Goal: Check status

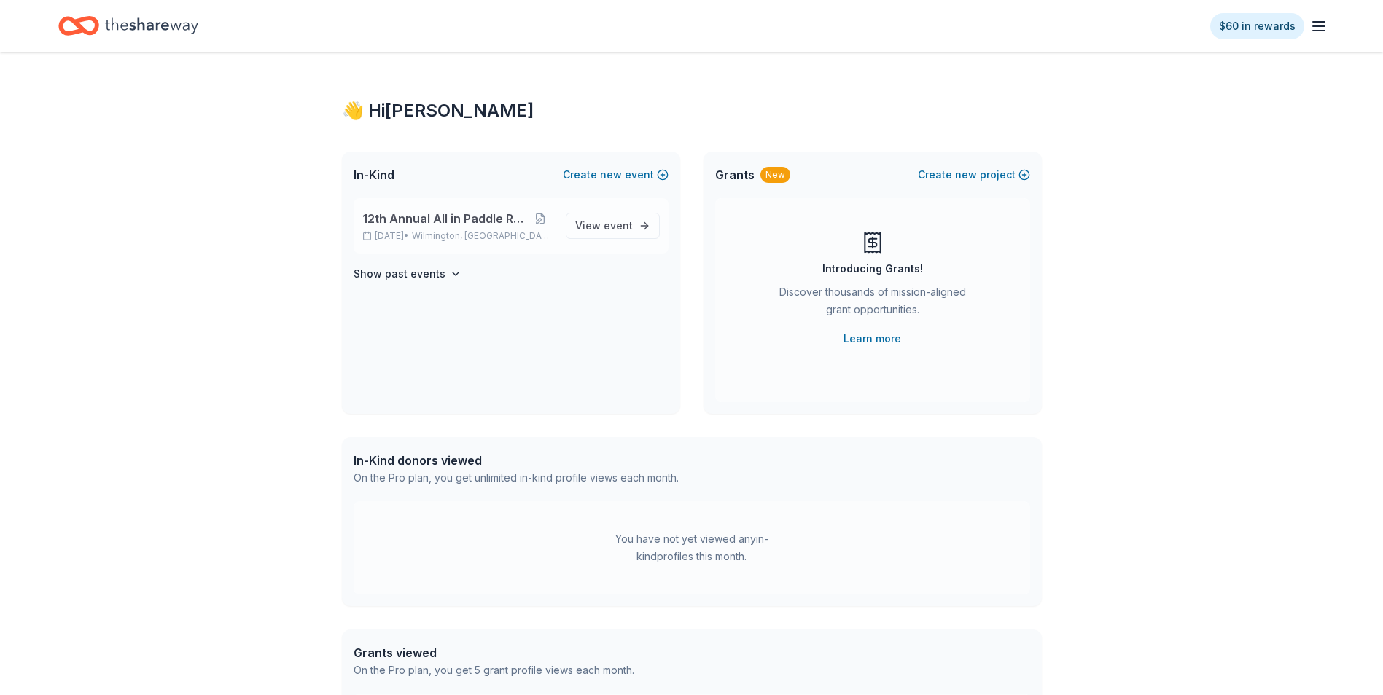
click at [472, 226] on span "12th Annual All in Paddle Raffle" at bounding box center [444, 218] width 165 height 17
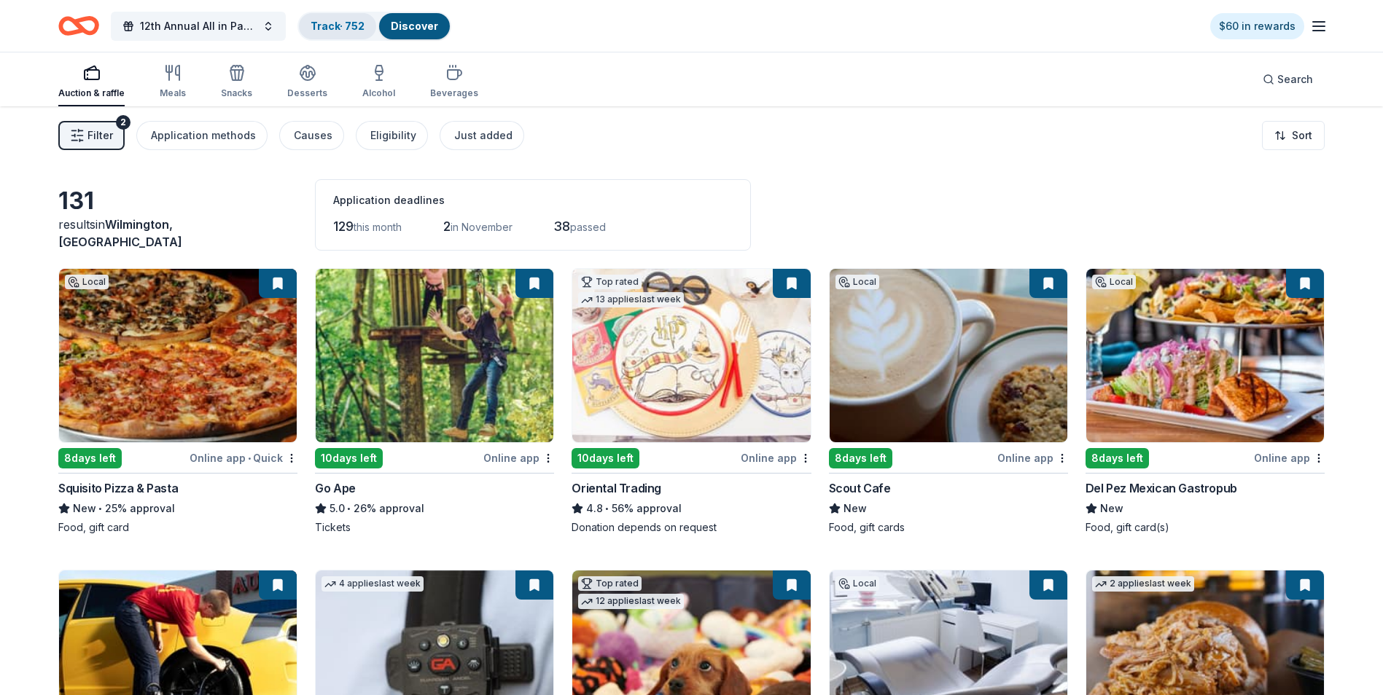
click at [340, 34] on div "Track · 752" at bounding box center [337, 26] width 77 height 26
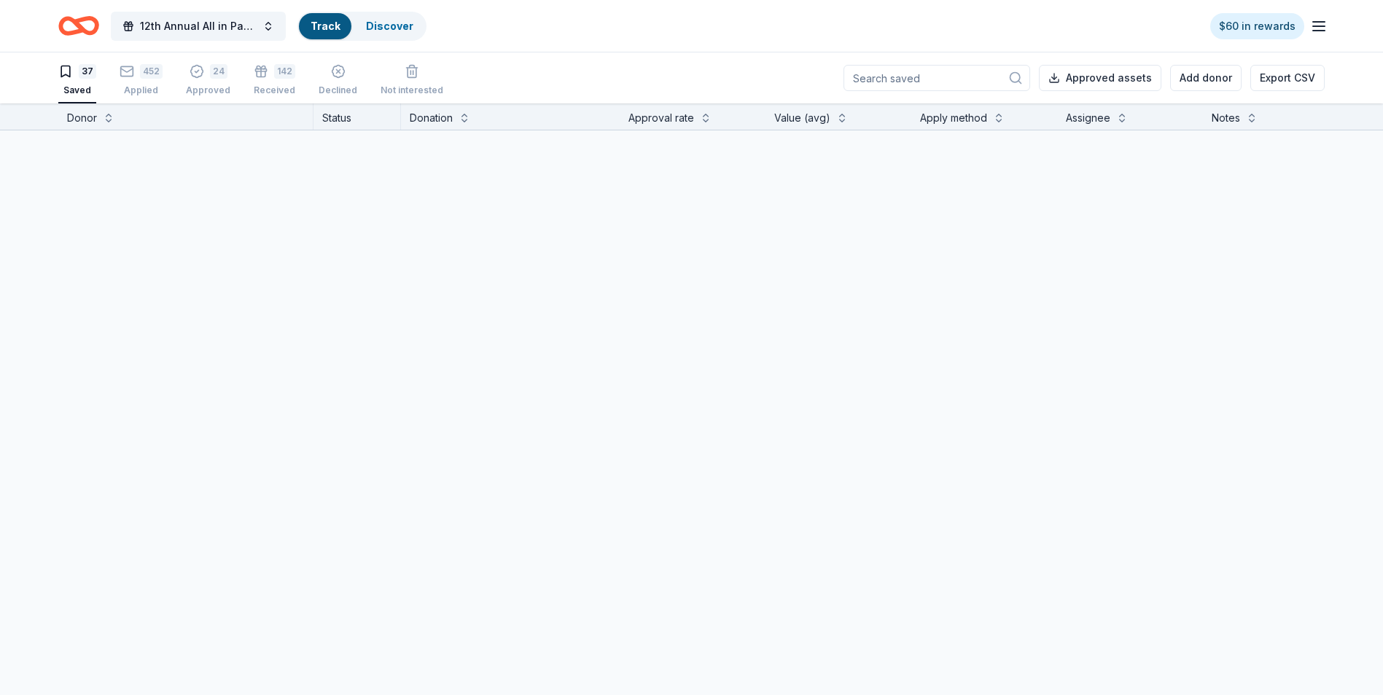
scroll to position [1, 0]
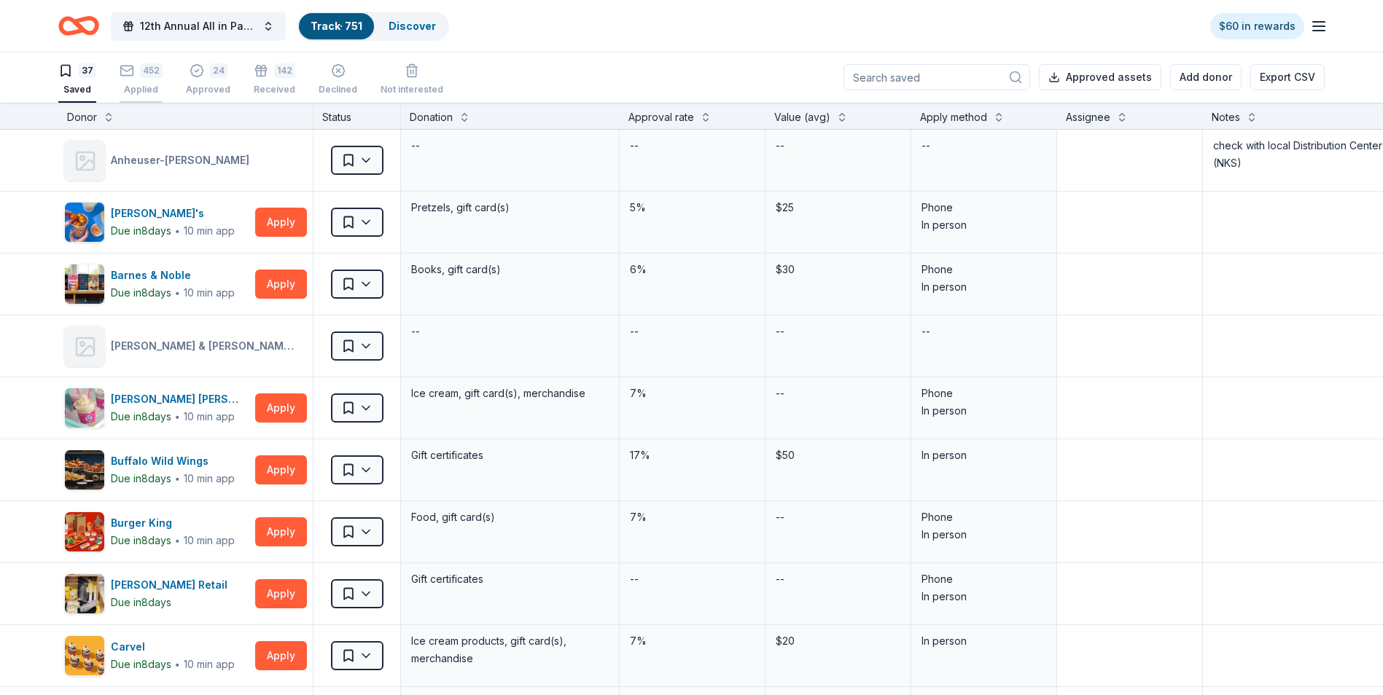
click at [130, 79] on div "452 Applied" at bounding box center [141, 79] width 43 height 32
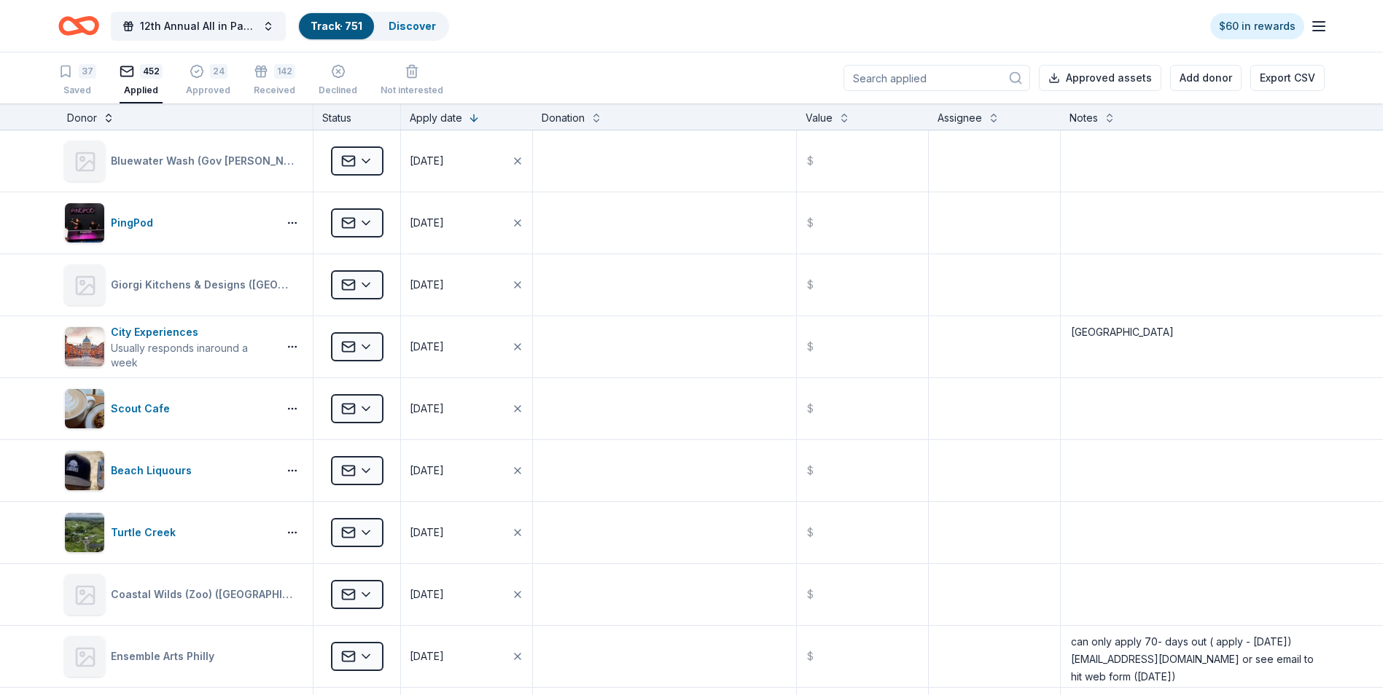
click at [106, 120] on button at bounding box center [109, 116] width 12 height 15
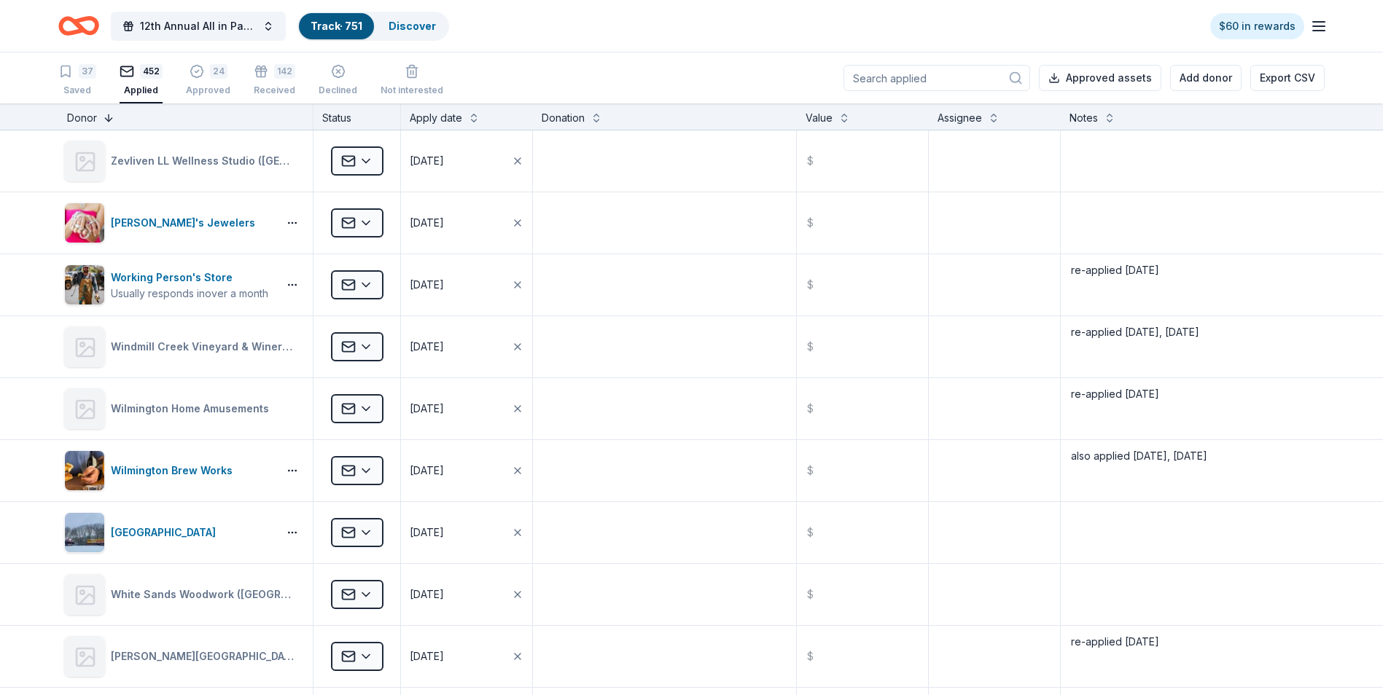
click at [106, 120] on button at bounding box center [109, 116] width 12 height 15
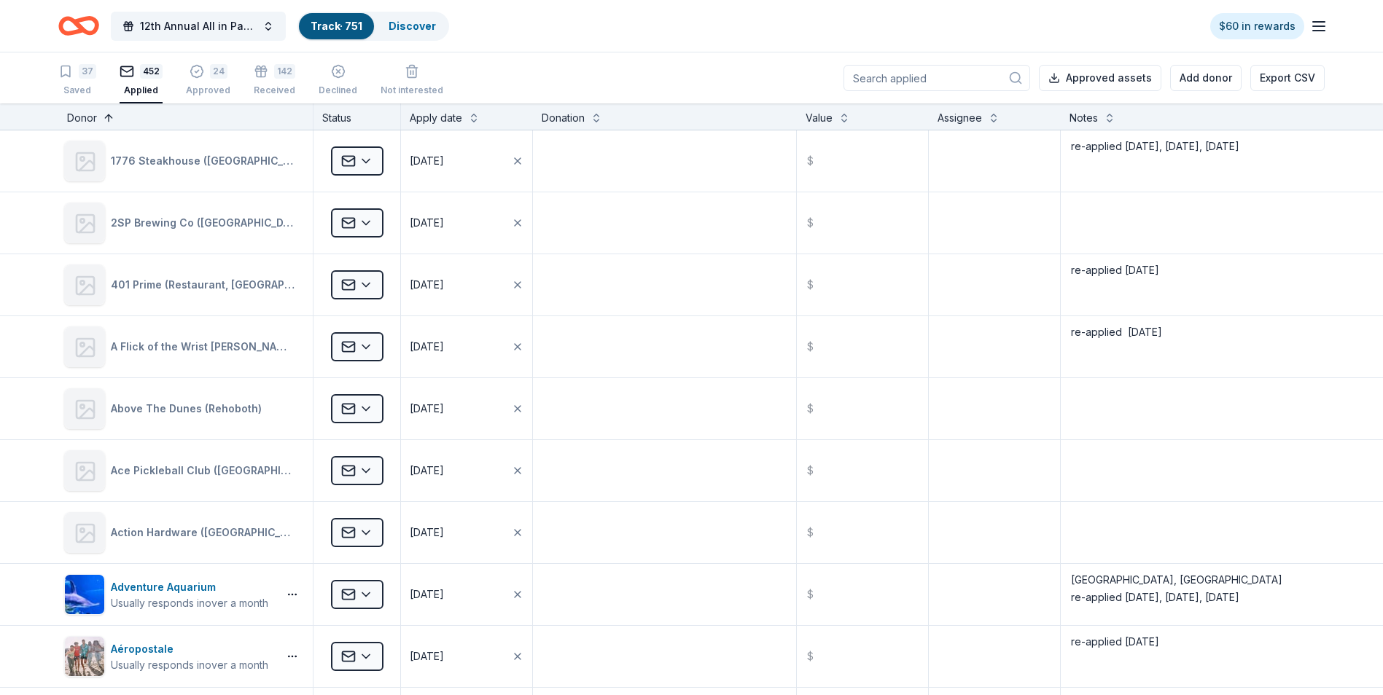
click at [107, 120] on button at bounding box center [109, 116] width 12 height 15
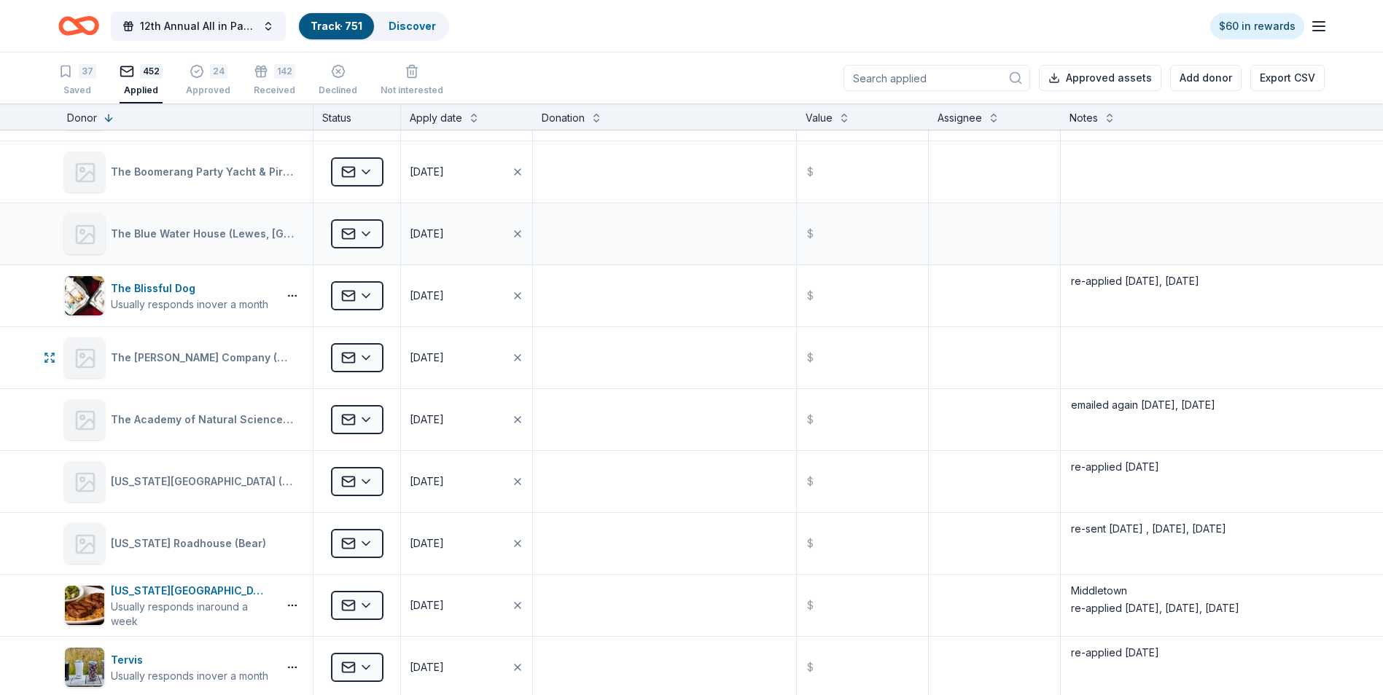
scroll to position [3936, 0]
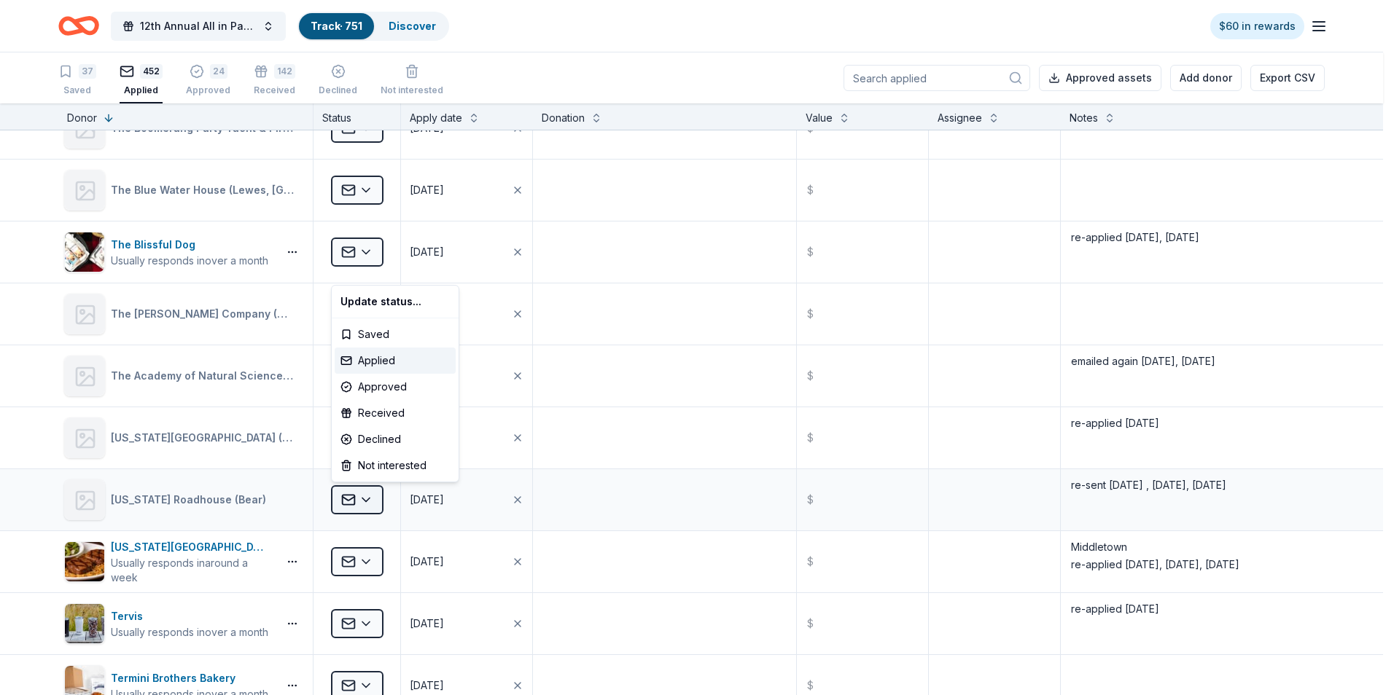
click at [369, 501] on html "12th Annual All in Paddle Raffle Track · 751 Discover $60 in rewards 37 Saved 4…" at bounding box center [697, 347] width 1394 height 695
click at [374, 383] on div "Approved" at bounding box center [395, 387] width 121 height 26
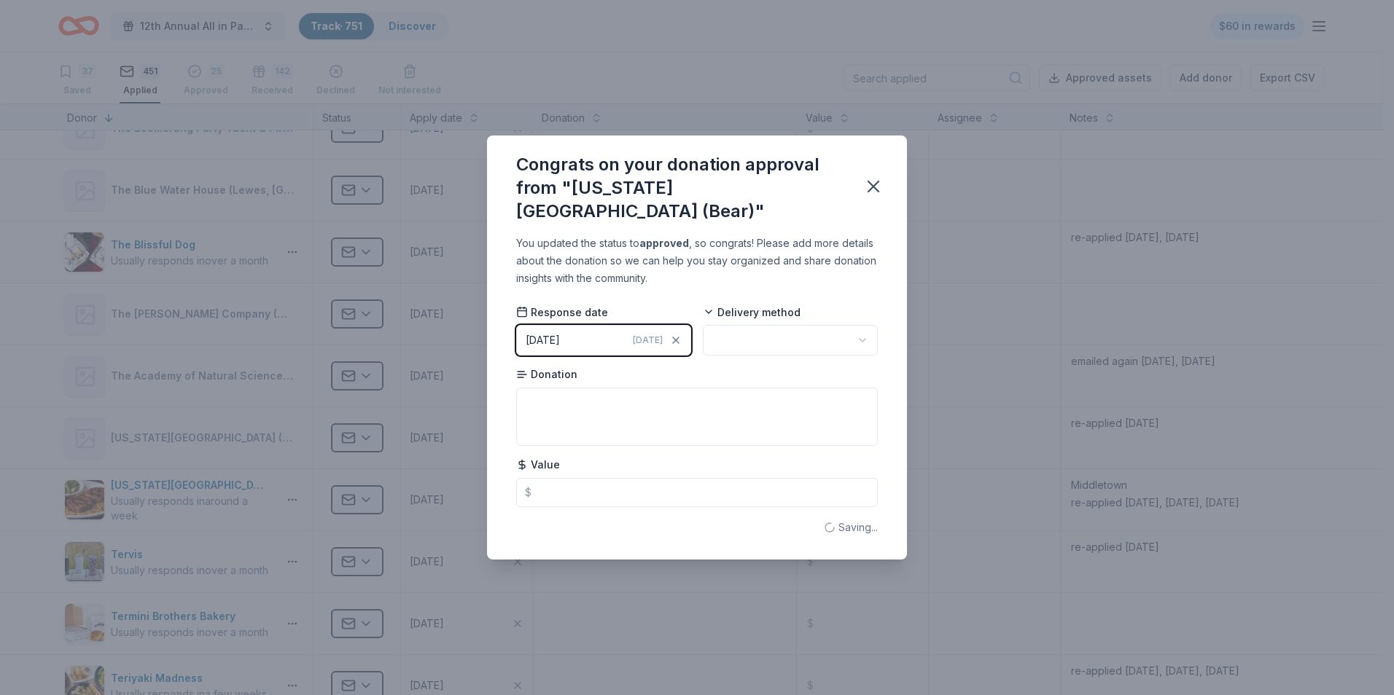
click at [867, 326] on html "12th Annual All in Paddle Raffle Track · 751 Discover $60 in rewards 37 Saved 4…" at bounding box center [697, 347] width 1394 height 695
click at [569, 388] on textarea at bounding box center [697, 417] width 362 height 58
type textarea "Dinner for 2 buckets @$70.00 each"
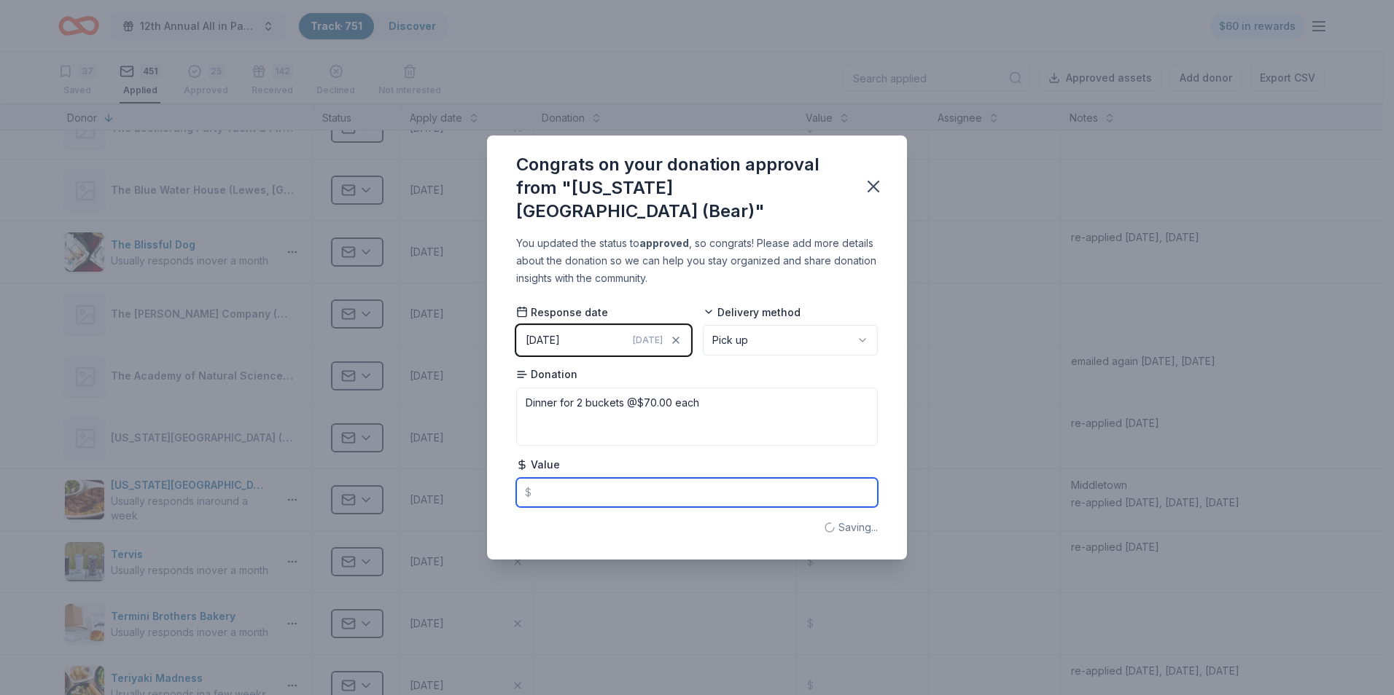
click at [549, 485] on input "text" at bounding box center [697, 492] width 362 height 29
type input "140.00"
click at [878, 182] on icon "button" at bounding box center [873, 187] width 10 height 10
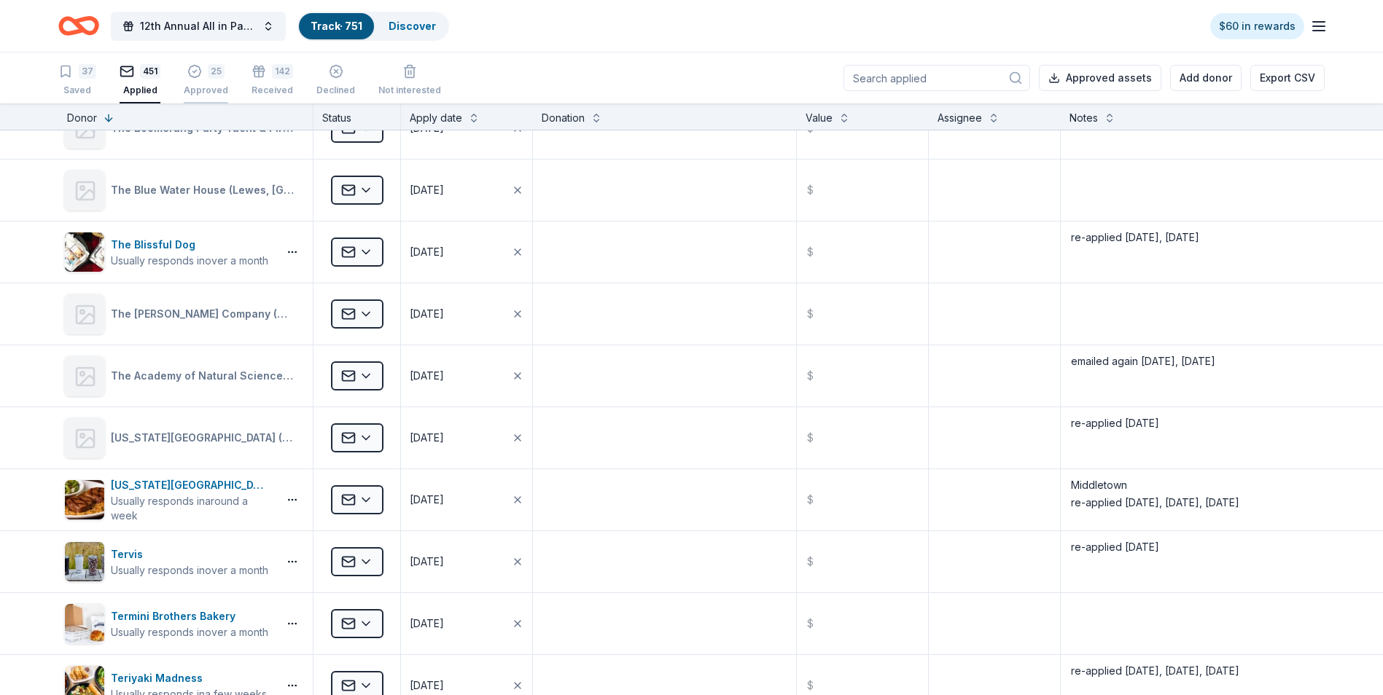
click at [200, 88] on div "Approved" at bounding box center [206, 83] width 44 height 12
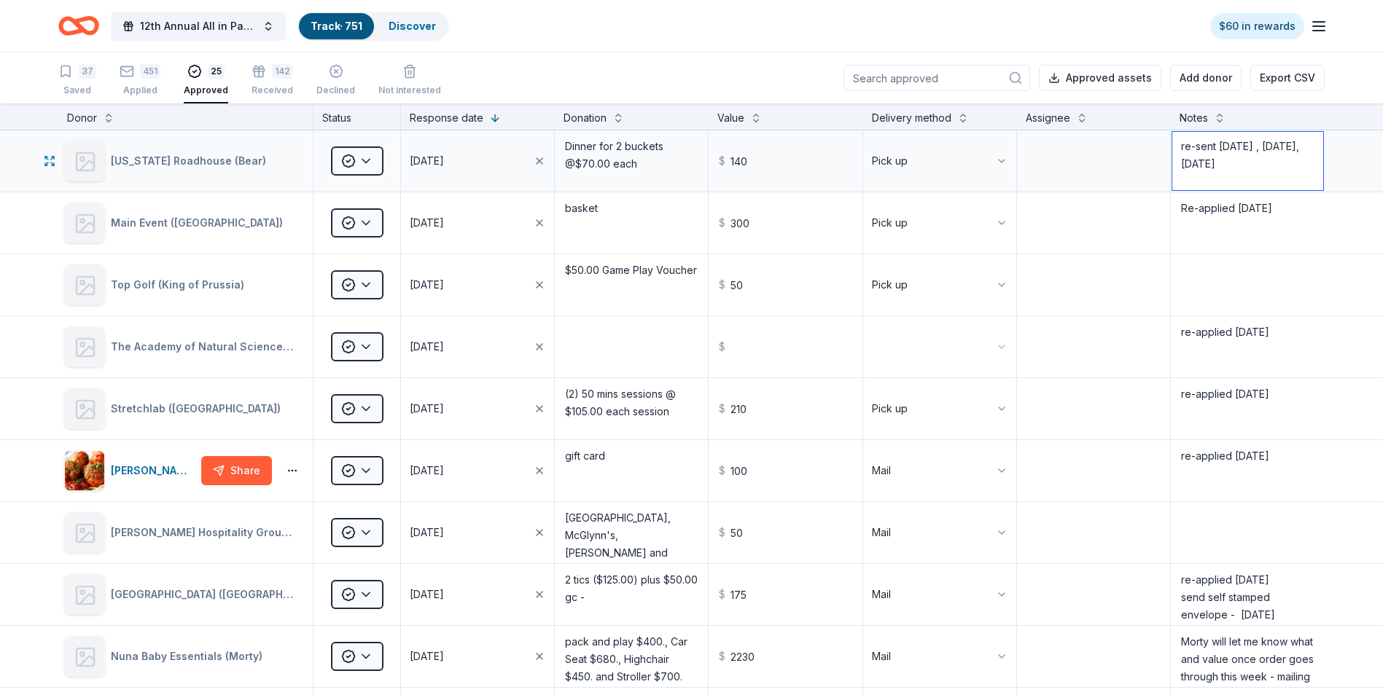
click at [1172, 145] on textarea "re-sent [DATE] , [DATE], [DATE]" at bounding box center [1247, 161] width 151 height 58
type textarea "pick up 10/22 from Bear re-sent [DATE] , [DATE], [DATE]"
click at [1189, 224] on textarea "Re-applied [DATE]" at bounding box center [1247, 223] width 151 height 58
click at [1173, 206] on textarea "Re-applied [DATE]" at bounding box center [1247, 223] width 151 height 58
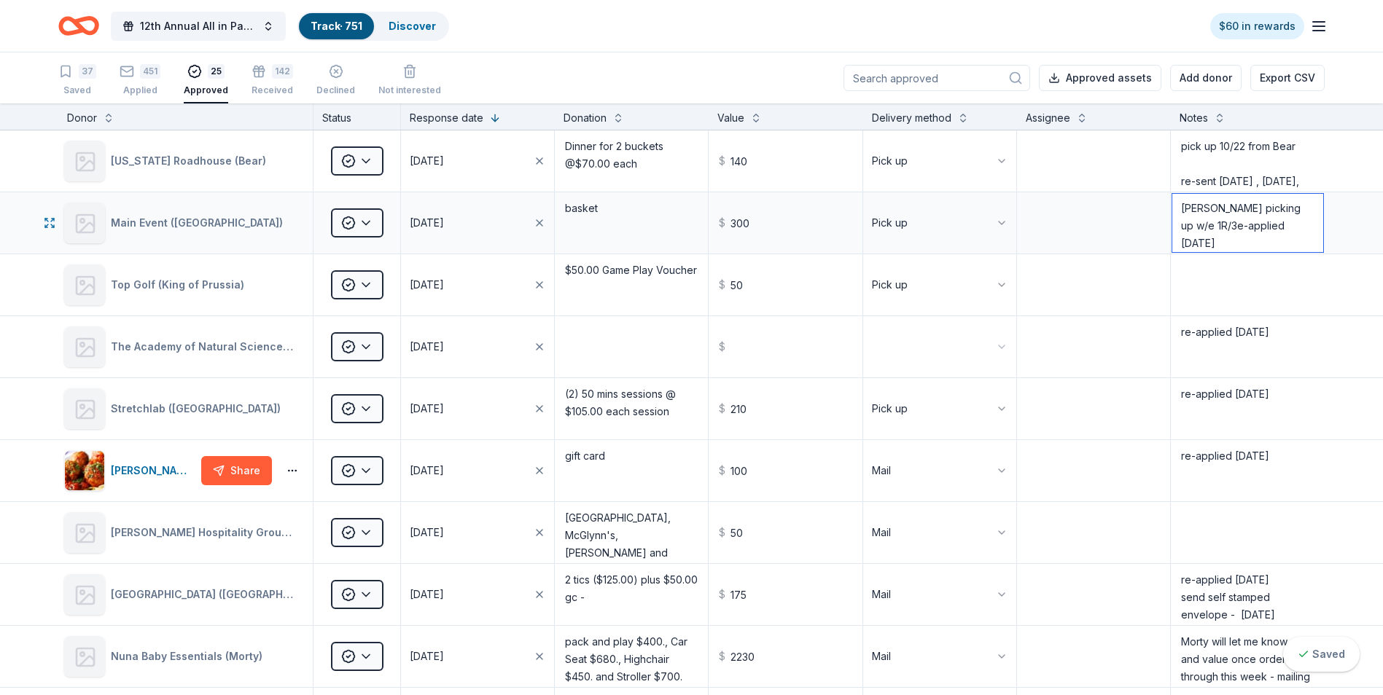
click at [1182, 226] on textarea "[PERSON_NAME] picking up w/e 1R/3e-applied [DATE]" at bounding box center [1247, 223] width 151 height 58
type textarea "[PERSON_NAME] picking up w/e 10/3 re-applied [DATE]"
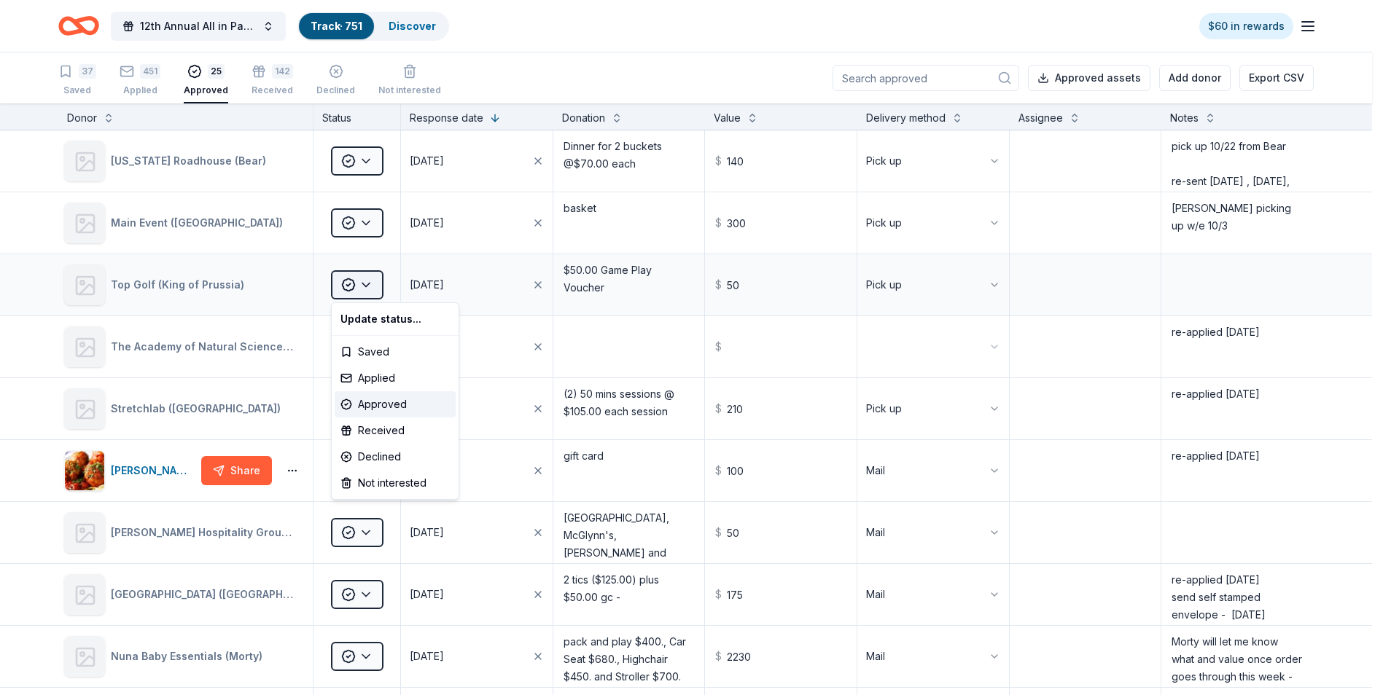
click at [371, 284] on html "12th Annual All in Paddle Raffle Track · 751 Discover $60 in rewards 37 Saved 4…" at bounding box center [691, 347] width 1383 height 695
click at [370, 432] on div "Received" at bounding box center [395, 431] width 121 height 26
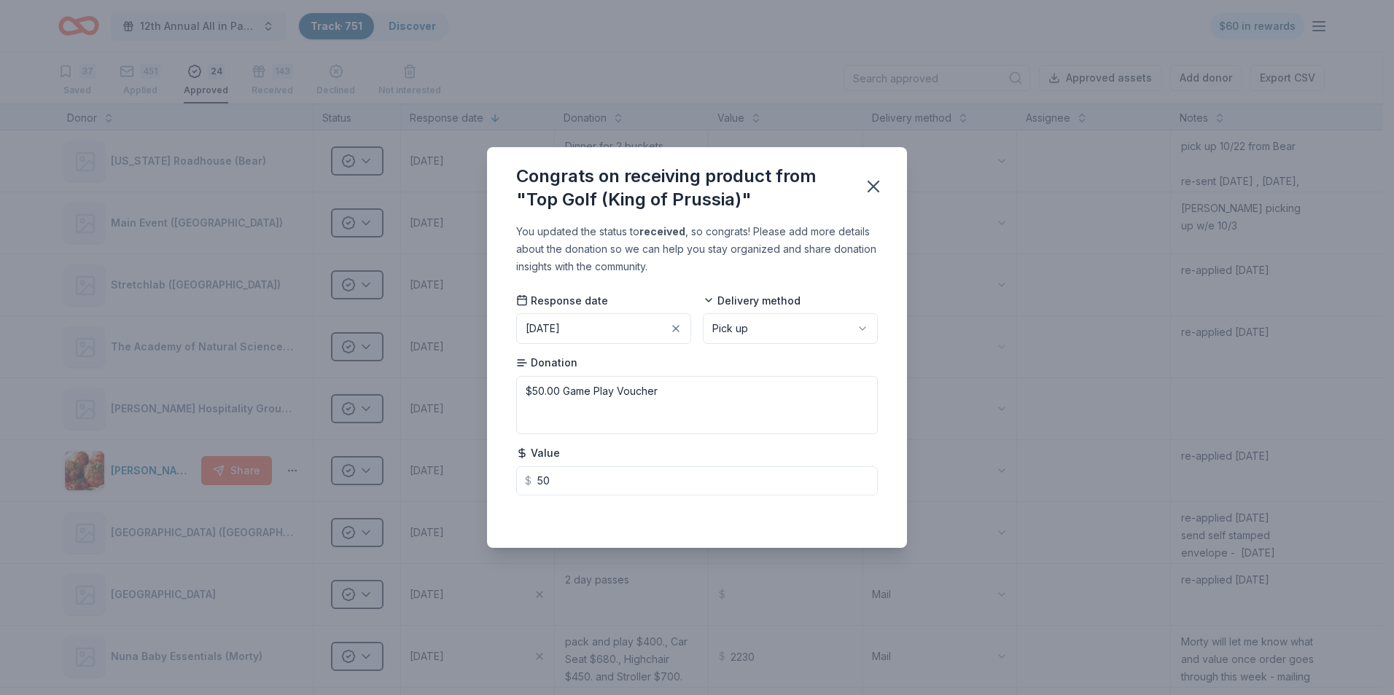
click at [858, 330] on html "12th Annual All in Paddle Raffle Track · 751 Discover $60 in rewards 37 Saved 4…" at bounding box center [697, 347] width 1394 height 695
click at [874, 187] on icon "button" at bounding box center [873, 187] width 10 height 10
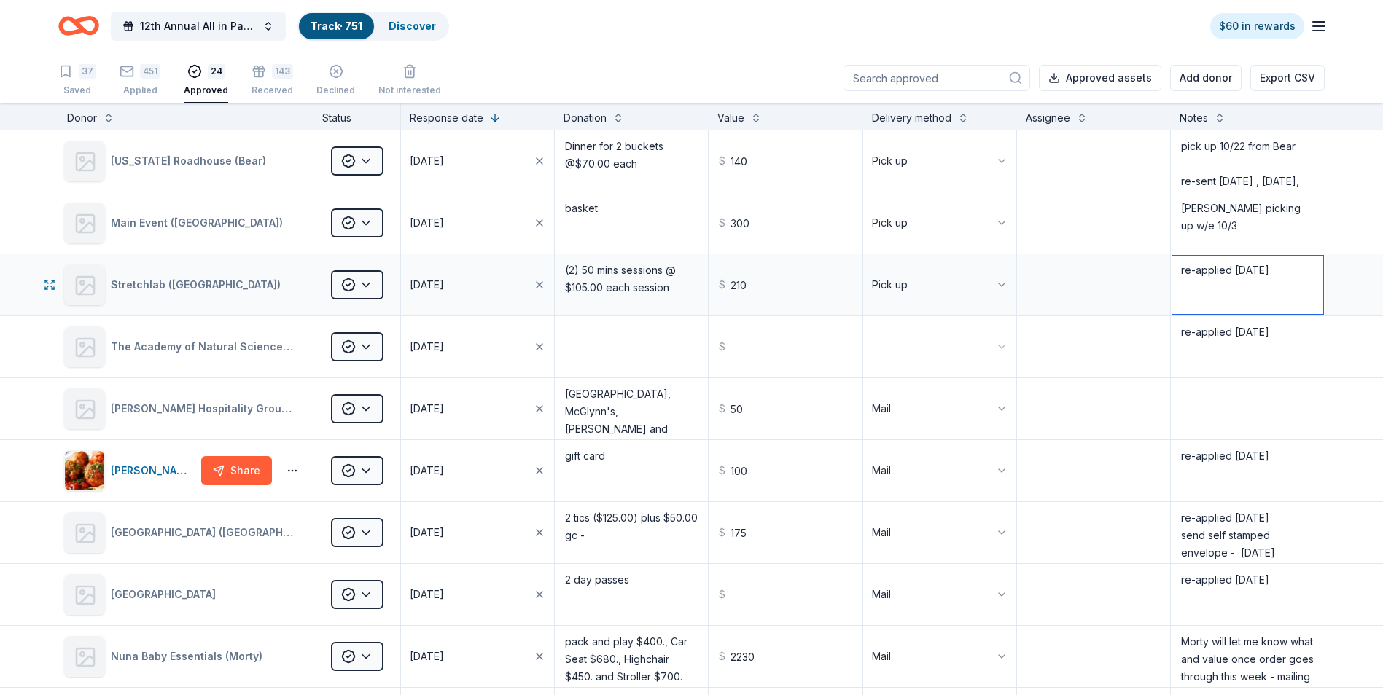
click at [1270, 270] on textarea "re-applied [DATE]" at bounding box center [1247, 285] width 151 height 58
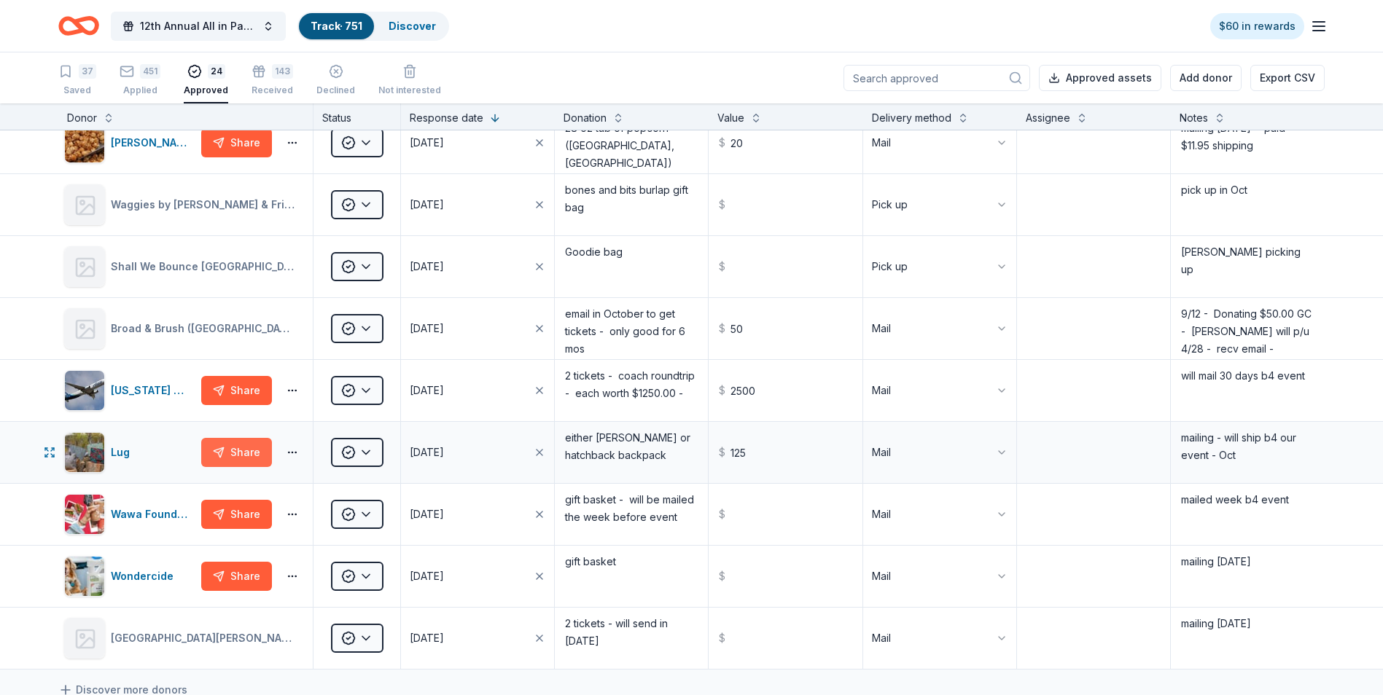
scroll to position [1020, 0]
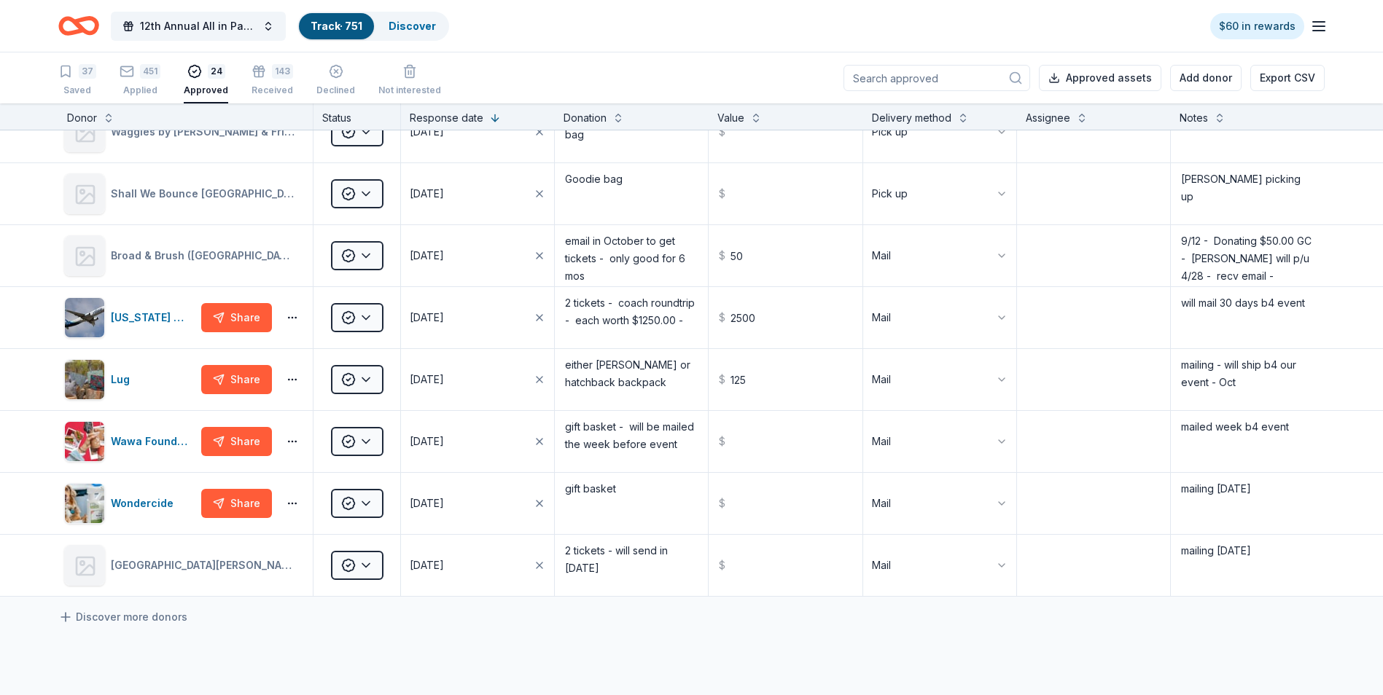
type textarea "re-applied [DATE] pick up M-F 8a to 7p"
drag, startPoint x: 507, startPoint y: 14, endPoint x: 695, endPoint y: 32, distance: 188.2
click at [695, 32] on div "12th Annual All in Paddle Raffle Track · 751 Discover $60 in rewards" at bounding box center [691, 26] width 1266 height 34
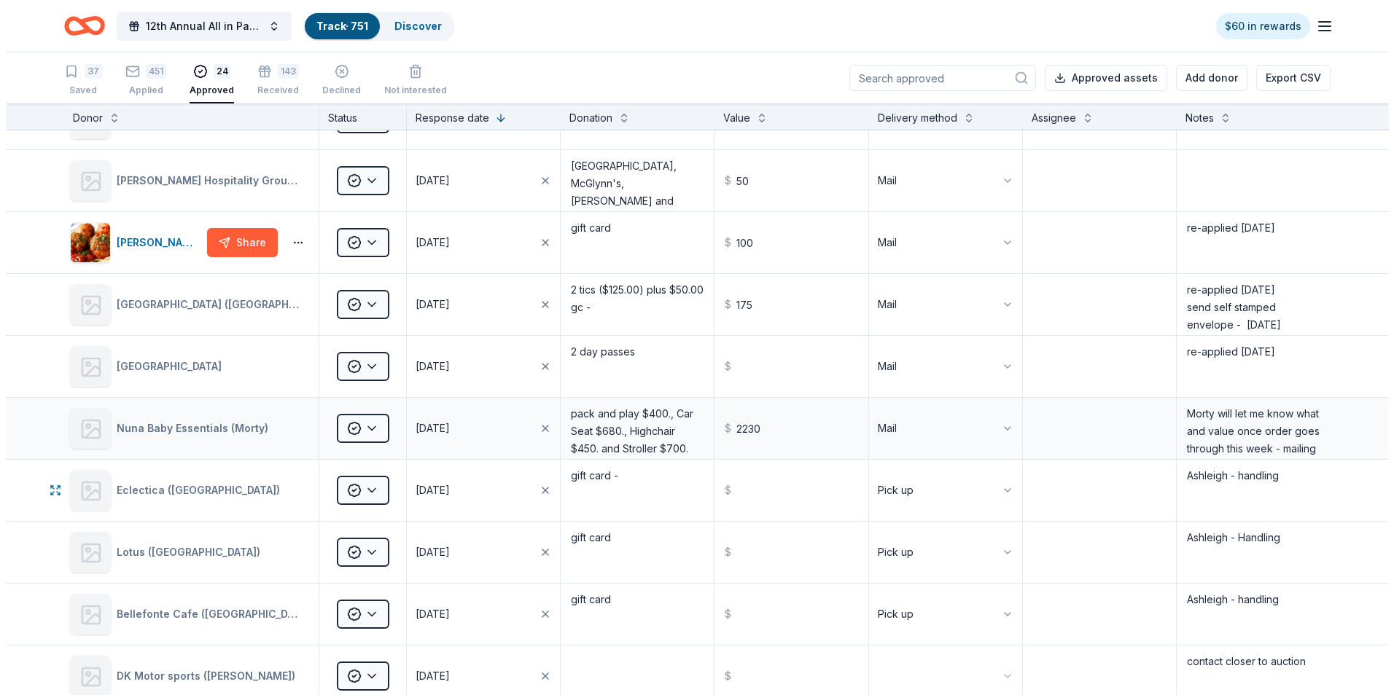
scroll to position [219, 0]
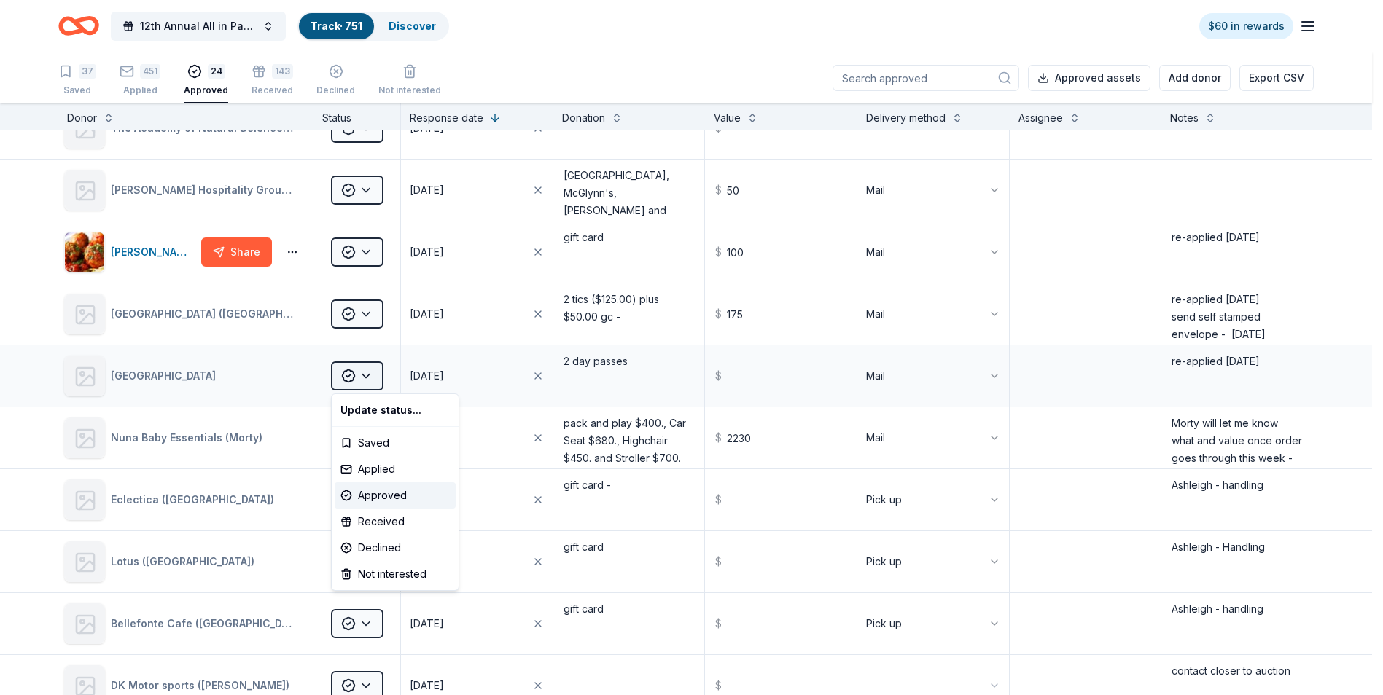
click at [370, 376] on html "12th Annual All in Paddle Raffle Track · 751 Discover $60 in rewards 37 Saved 4…" at bounding box center [691, 347] width 1383 height 695
click at [382, 531] on div "Received" at bounding box center [395, 522] width 121 height 26
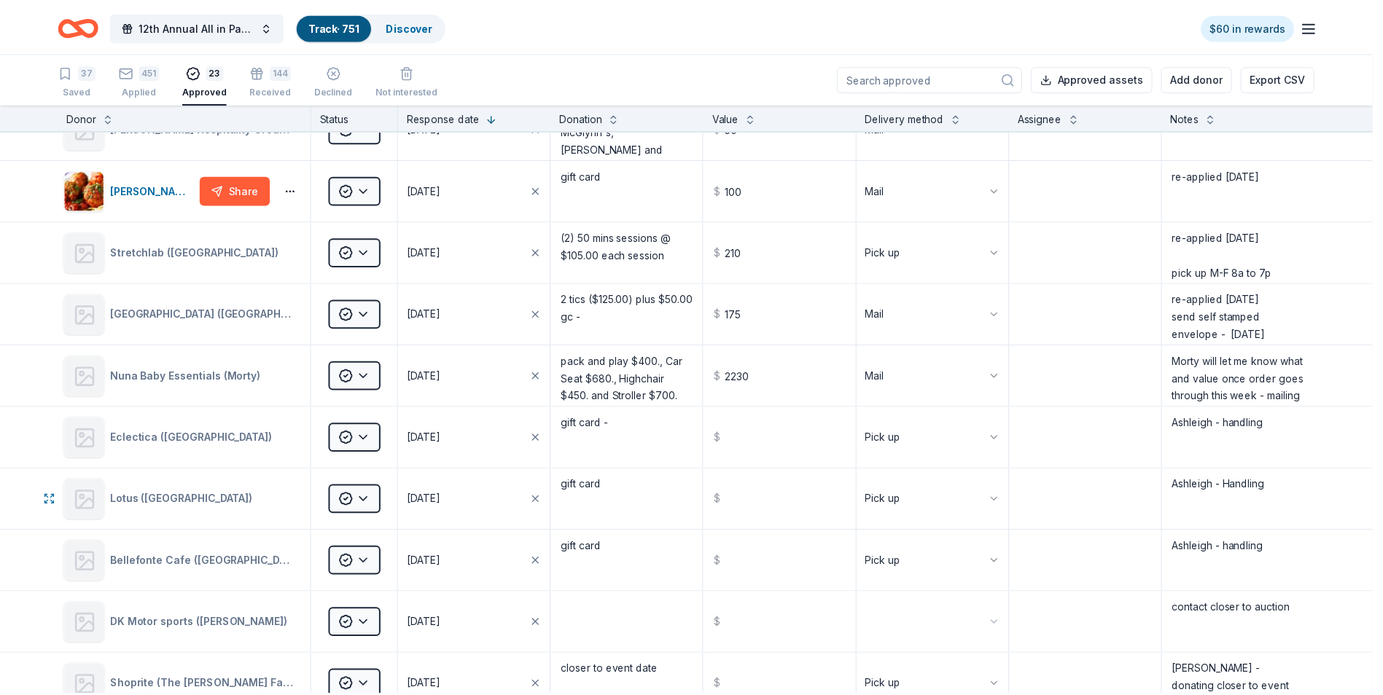
scroll to position [157, 0]
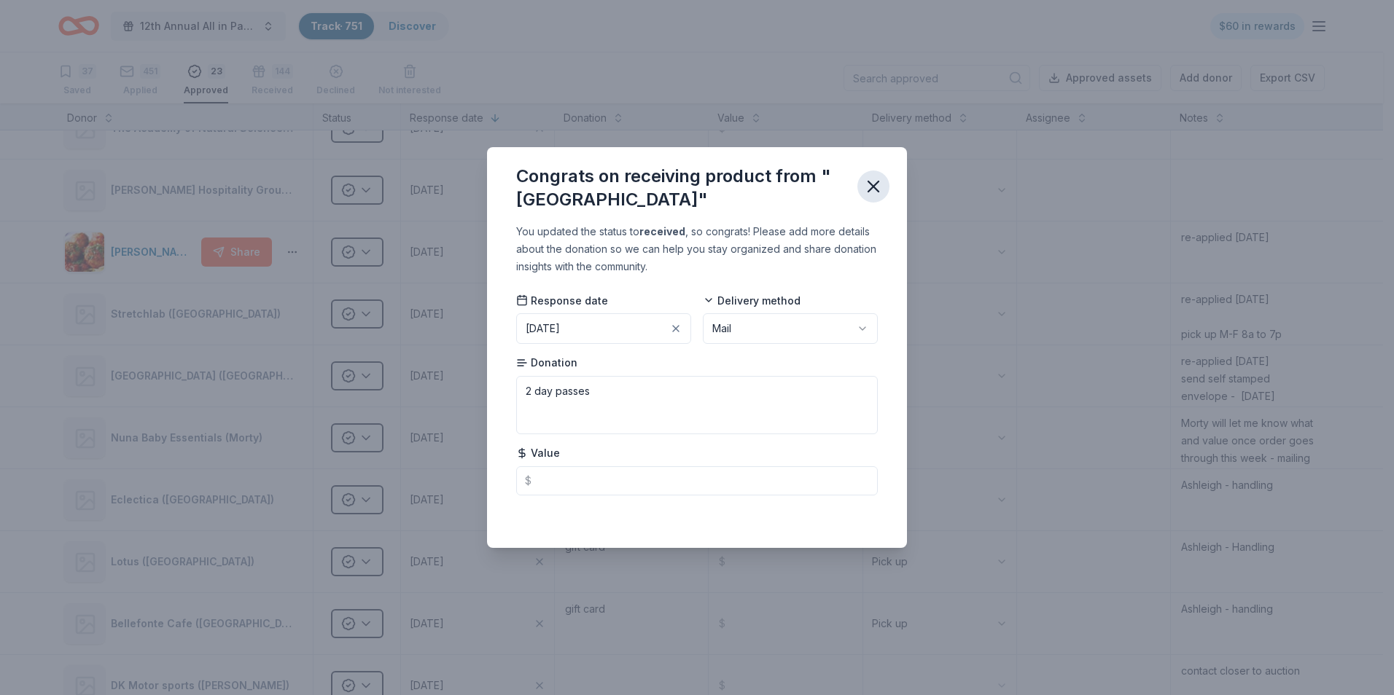
click at [873, 190] on icon "button" at bounding box center [873, 186] width 20 height 20
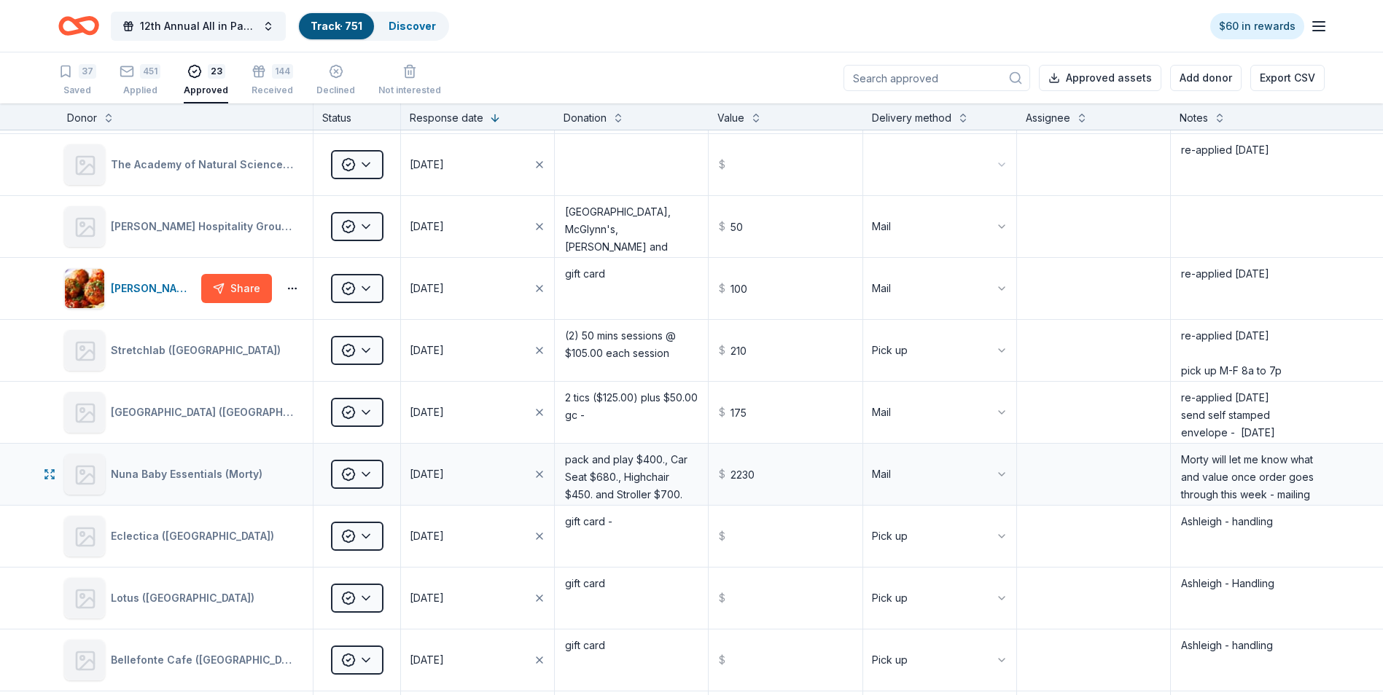
scroll to position [146, 0]
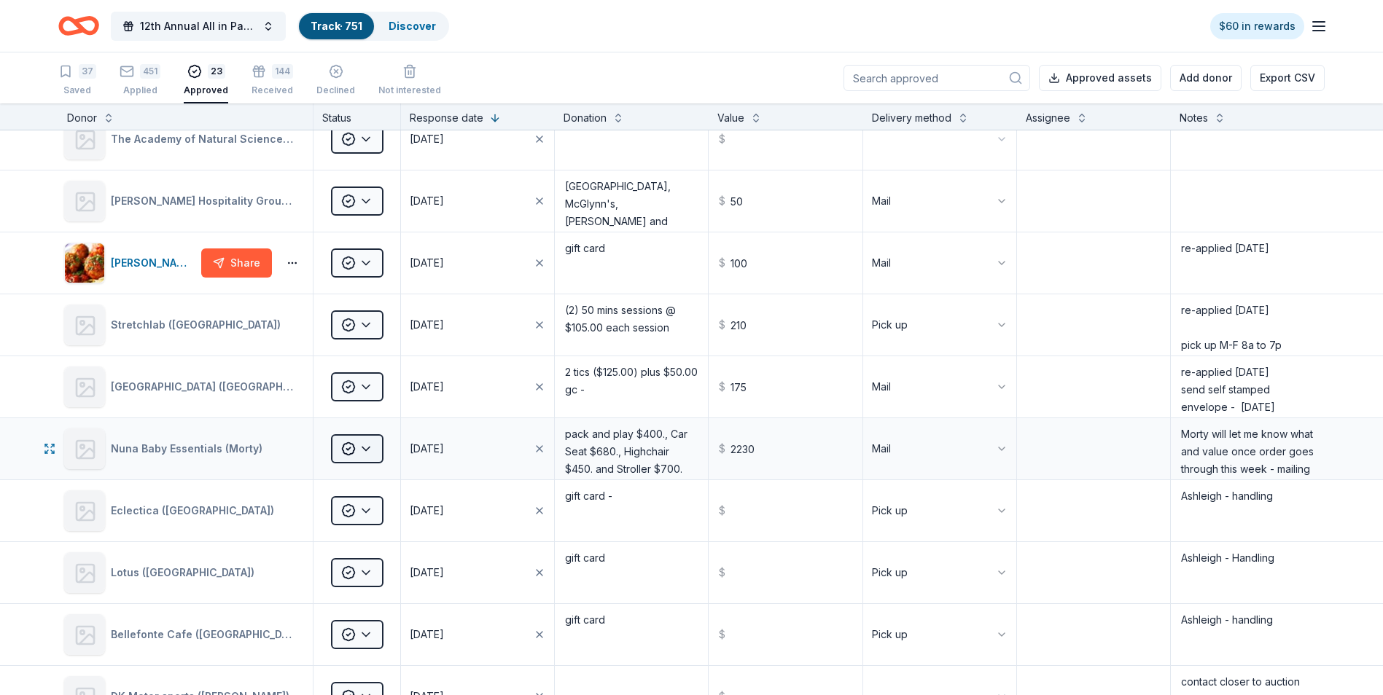
click at [364, 451] on html "12th Annual All in Paddle Raffle Track · 751 Discover $60 in rewards 37 Saved 4…" at bounding box center [691, 347] width 1383 height 695
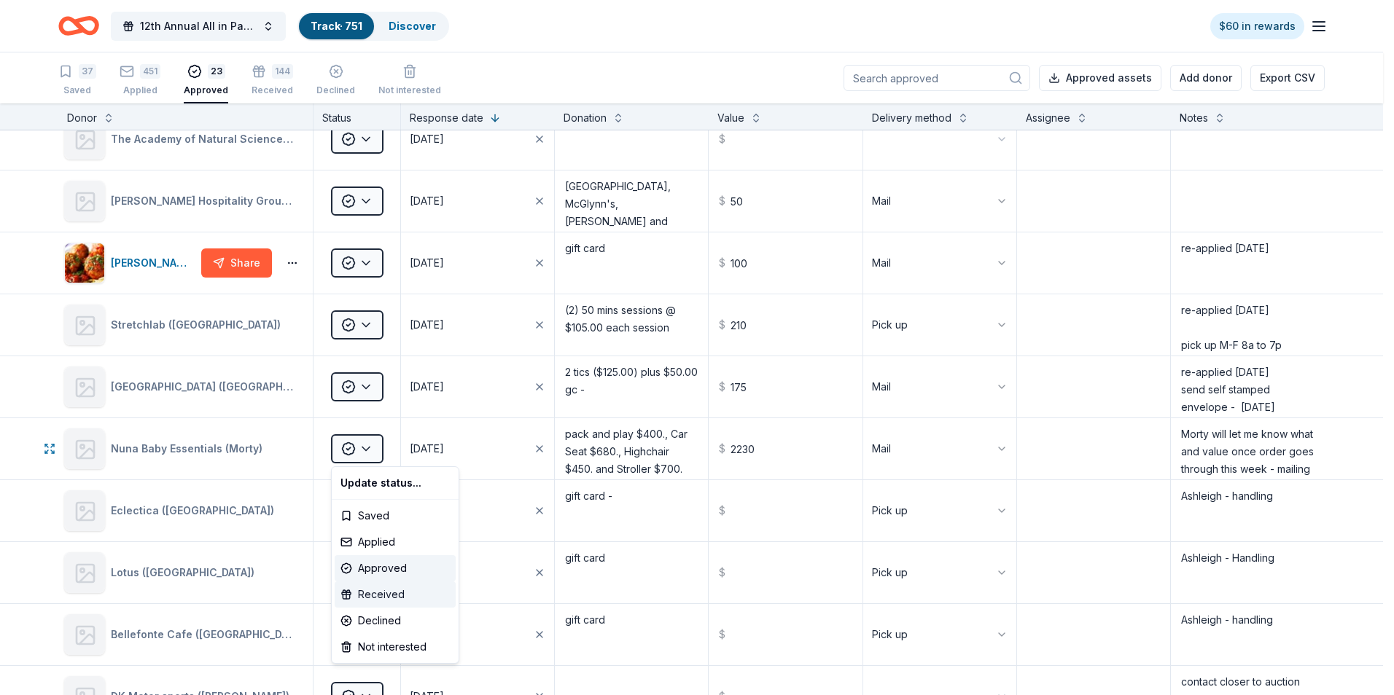
click at [372, 594] on div "Received" at bounding box center [395, 595] width 121 height 26
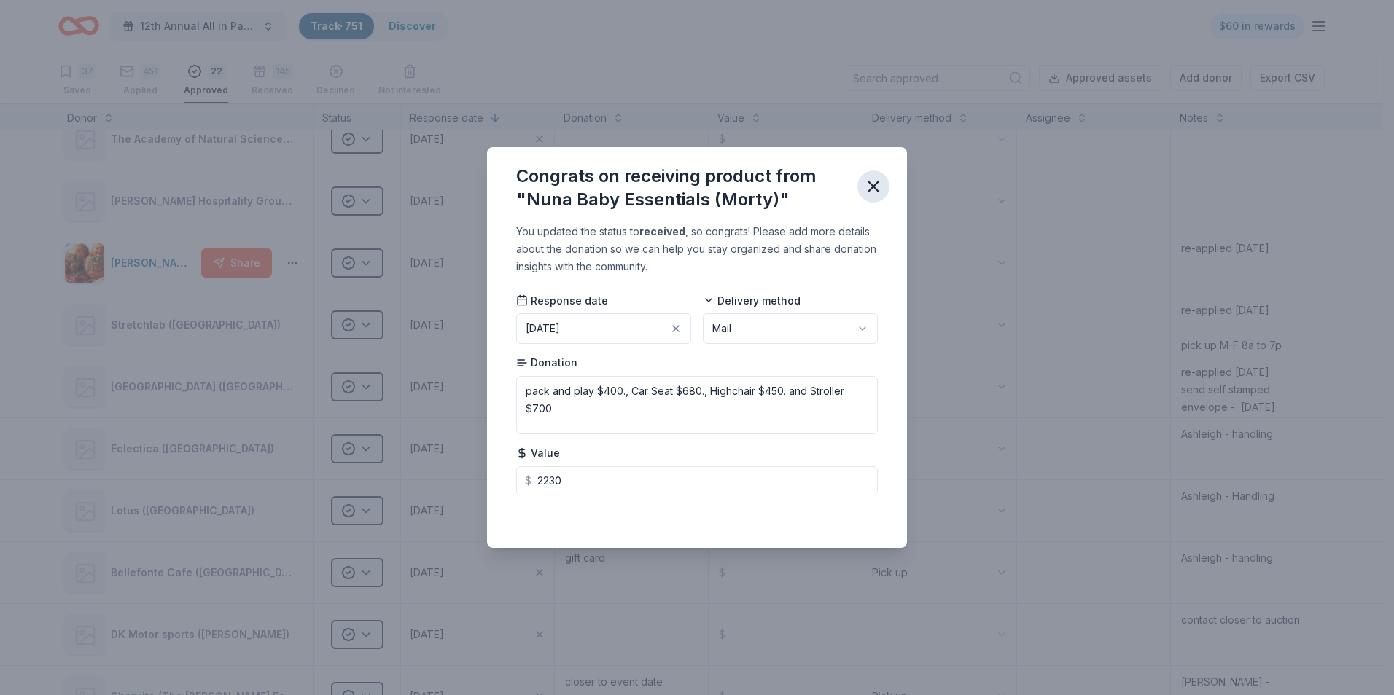
click at [876, 188] on icon "button" at bounding box center [873, 186] width 20 height 20
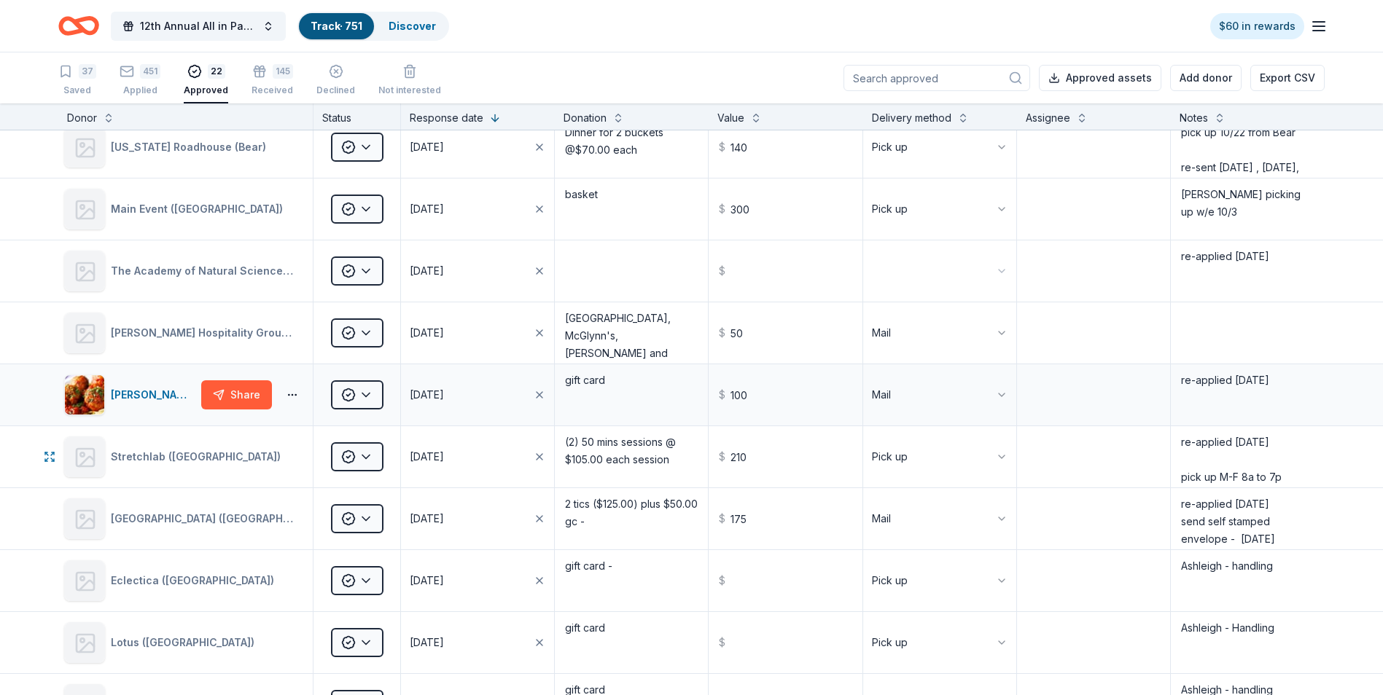
scroll to position [0, 0]
